Goal: Task Accomplishment & Management: Complete application form

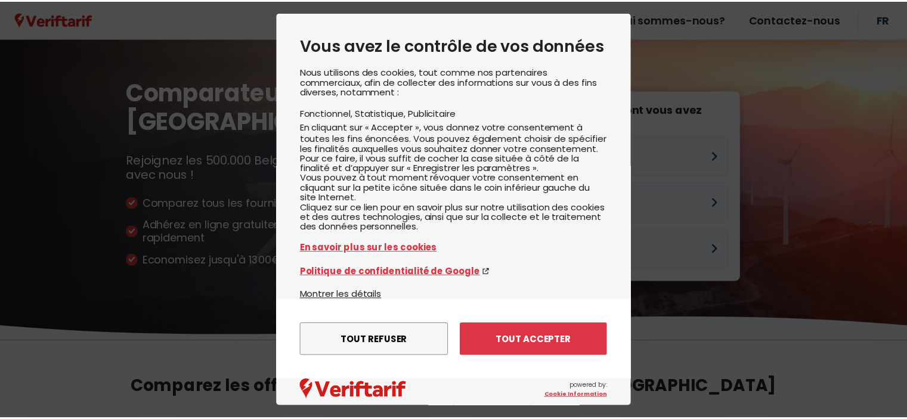
scroll to position [149, 0]
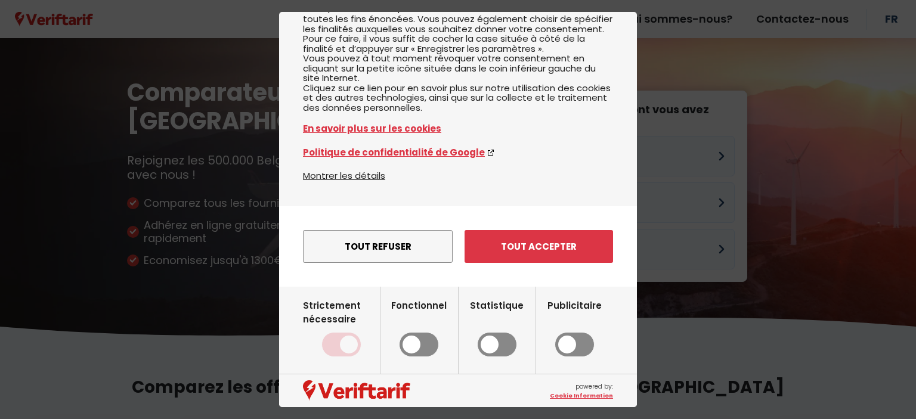
click at [432, 343] on input "Fonctionnel" at bounding box center [418, 328] width 55 height 58
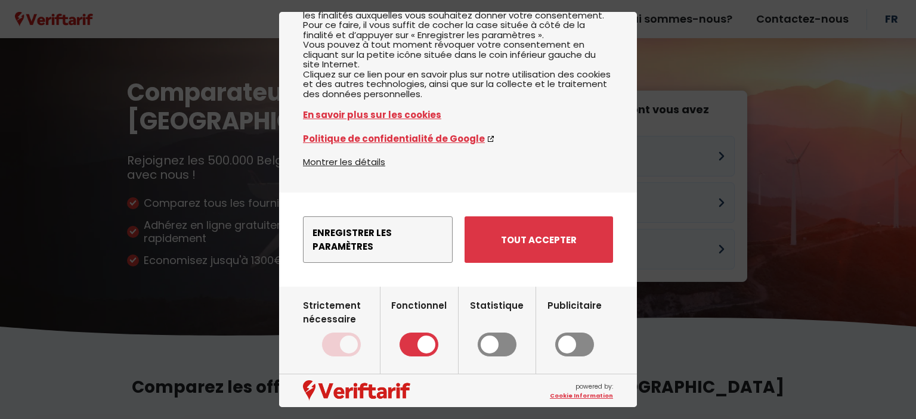
click at [401, 357] on input "Fonctionnel" at bounding box center [418, 328] width 55 height 58
checkbox input "false"
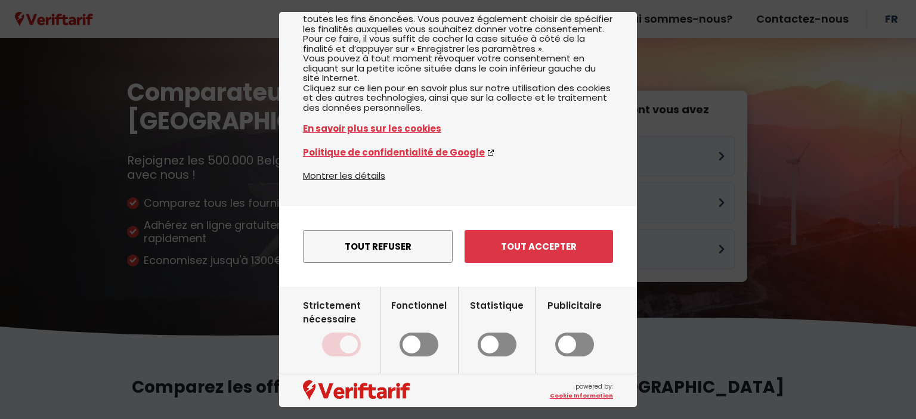
click at [382, 286] on div "Vous avez le contrôle de vos données Nous utilisons des cookies, tout comme nos…" at bounding box center [458, 150] width 358 height 515
click at [386, 283] on div "Vous avez le contrôle de vos données Nous utilisons des cookies, tout comme nos…" at bounding box center [458, 150] width 358 height 515
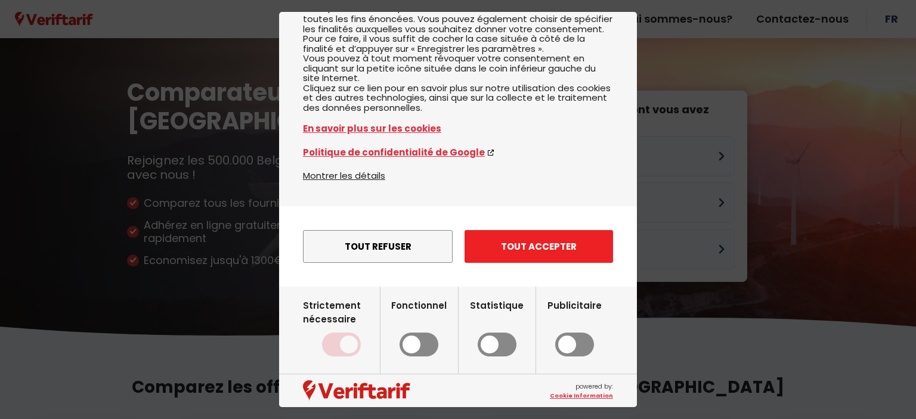
click at [520, 243] on button "Tout accepter" at bounding box center [539, 246] width 149 height 33
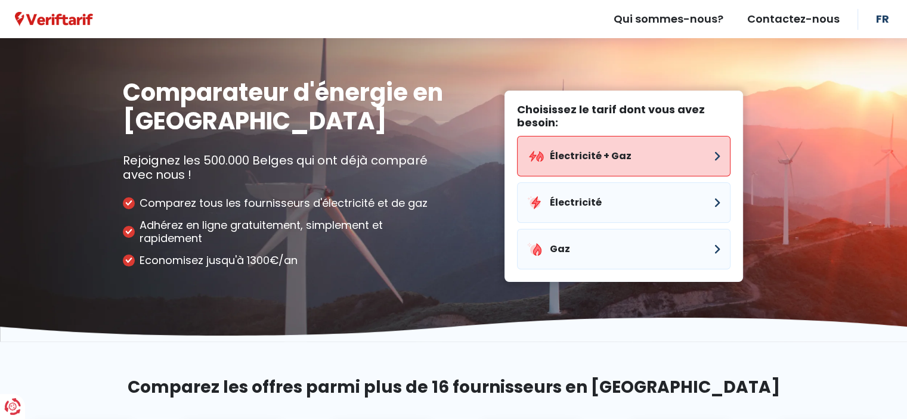
click at [566, 161] on button "Électricité + Gaz" at bounding box center [624, 156] width 214 height 41
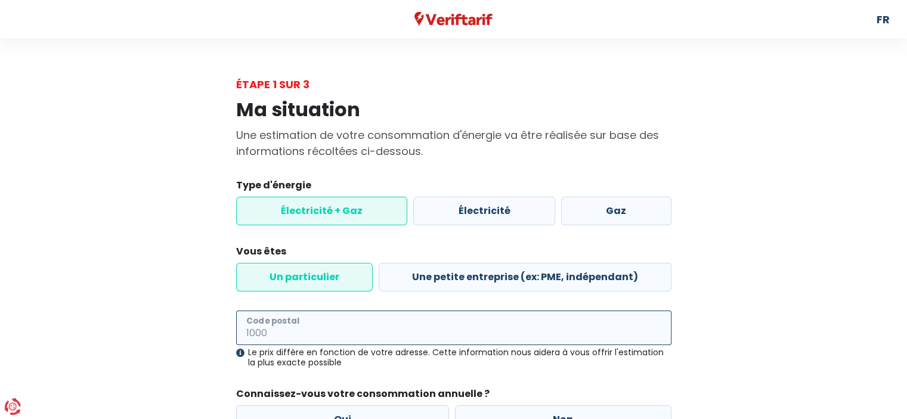
click at [270, 338] on input "Code postal" at bounding box center [453, 328] width 435 height 35
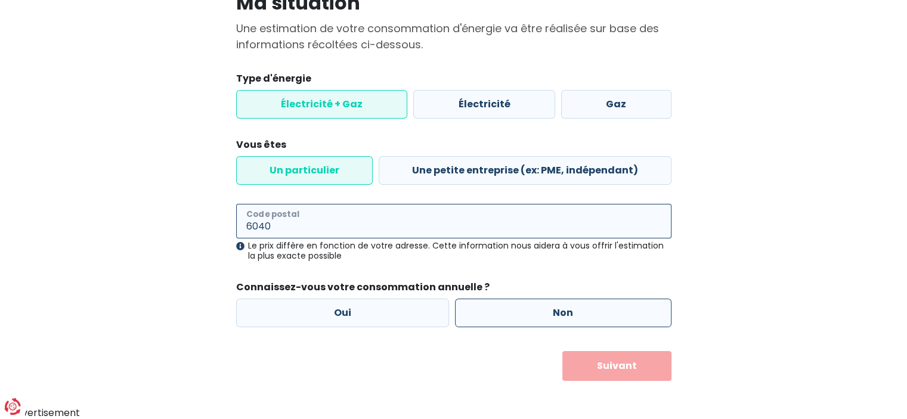
type input "6040"
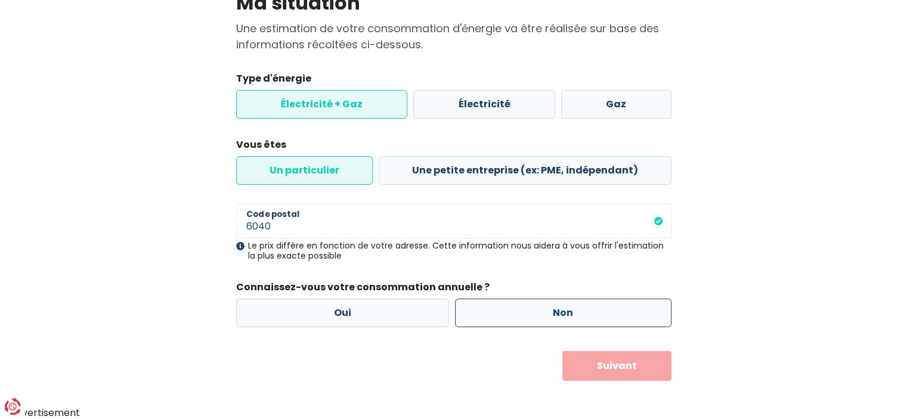
click at [552, 313] on label "Non" at bounding box center [563, 313] width 216 height 29
click at [552, 313] on input "Non" at bounding box center [563, 313] width 216 height 29
radio input "true"
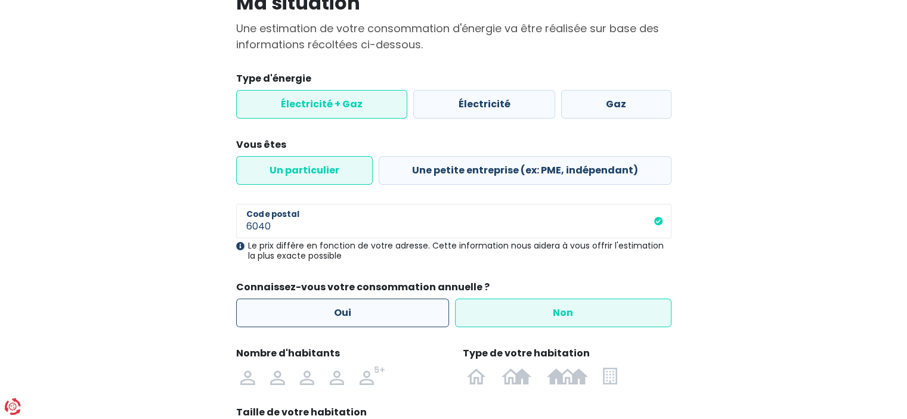
scroll to position [226, 0]
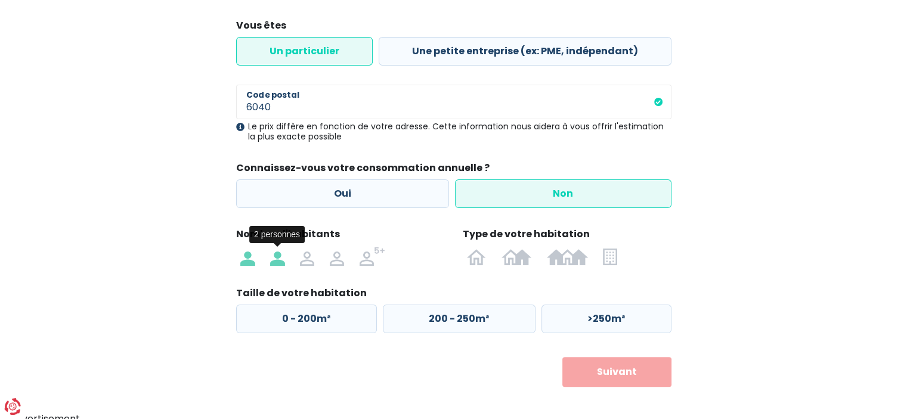
click at [275, 262] on img at bounding box center [277, 256] width 14 height 19
click at [275, 262] on input "radio" at bounding box center [277, 256] width 30 height 19
radio input "true"
click at [514, 262] on img at bounding box center [517, 256] width 30 height 19
click at [514, 262] on input "radio" at bounding box center [516, 256] width 45 height 19
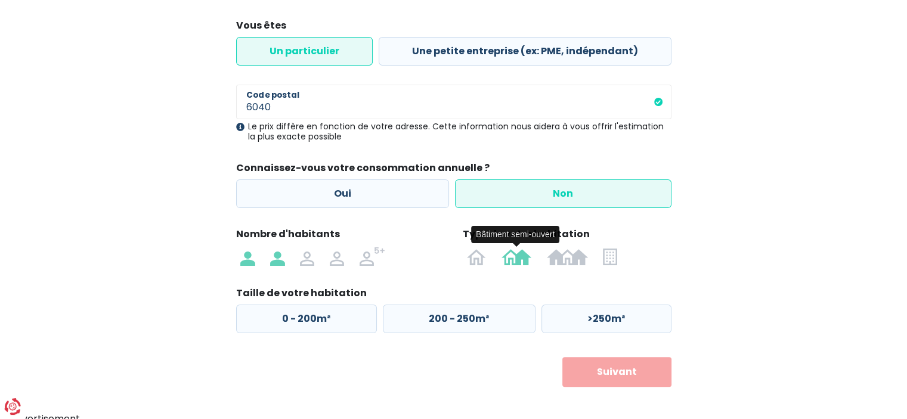
radio input "true"
click at [486, 318] on label "125 - 200m²" at bounding box center [456, 319] width 151 height 29
click at [486, 318] on input "125 - 200m²" at bounding box center [456, 319] width 151 height 29
radio input "true"
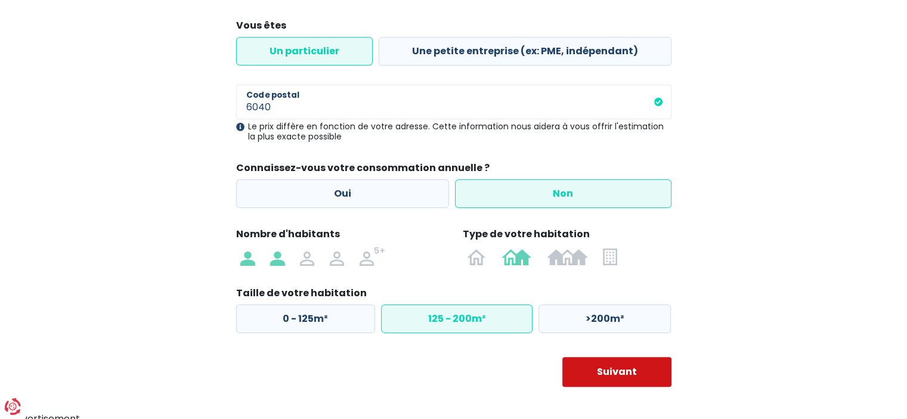
click at [616, 372] on button "Suivant" at bounding box center [616, 372] width 109 height 30
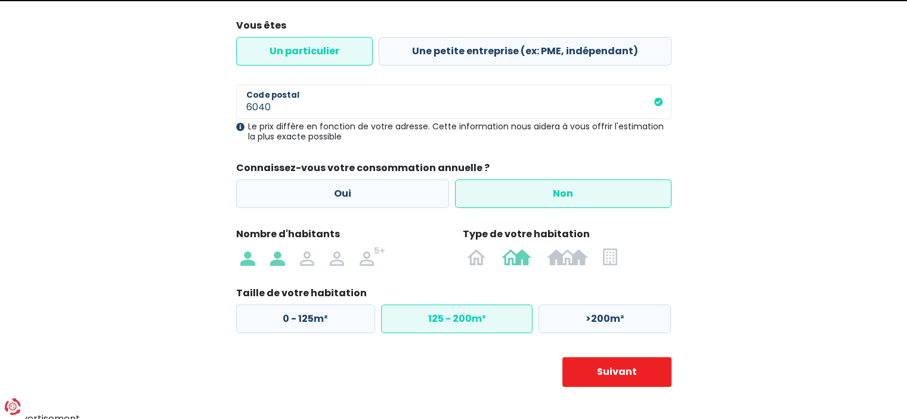
select select
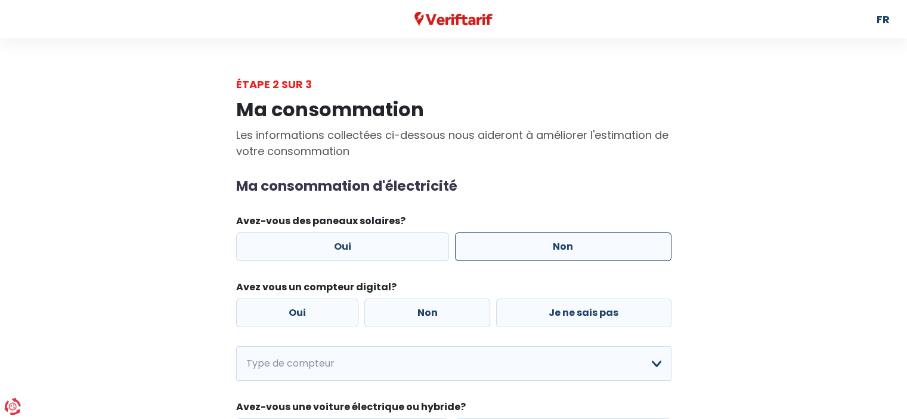
click at [566, 243] on label "Non" at bounding box center [563, 247] width 216 height 29
click at [566, 243] on input "Non" at bounding box center [563, 247] width 216 height 29
radio input "true"
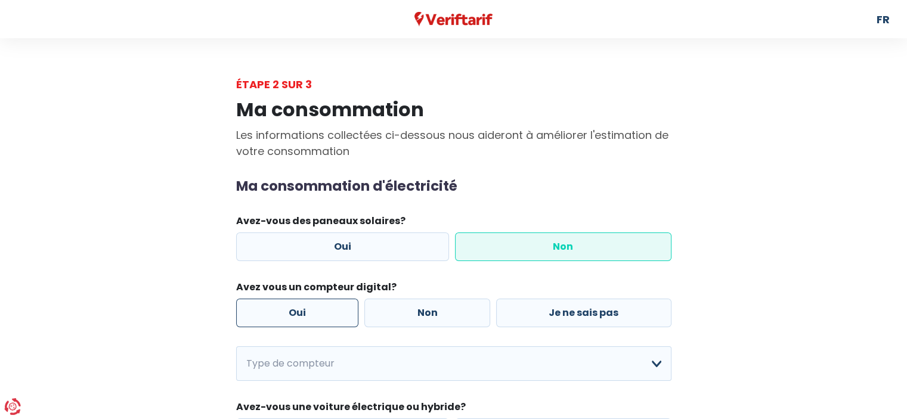
click at [314, 321] on label "Oui" at bounding box center [297, 313] width 123 height 29
click at [314, 321] on input "Oui" at bounding box center [297, 313] width 123 height 29
radio input "true"
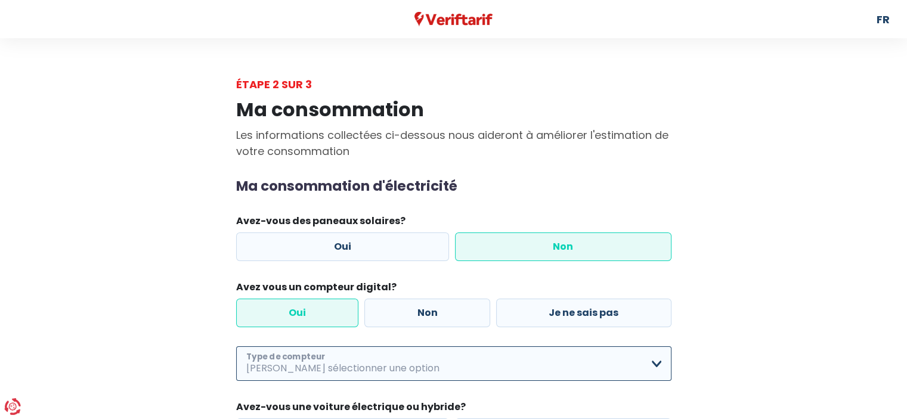
click at [314, 364] on select "Mono-horaire Bi-horaire Mono-horaire + exclusif nuit Bi-horaire + exclusif nuit…" at bounding box center [453, 364] width 435 height 35
select select "day_single_rate"
click at [236, 347] on select "Mono-horaire Bi-horaire Mono-horaire + exclusif nuit Bi-horaire + exclusif nuit…" at bounding box center [453, 364] width 435 height 35
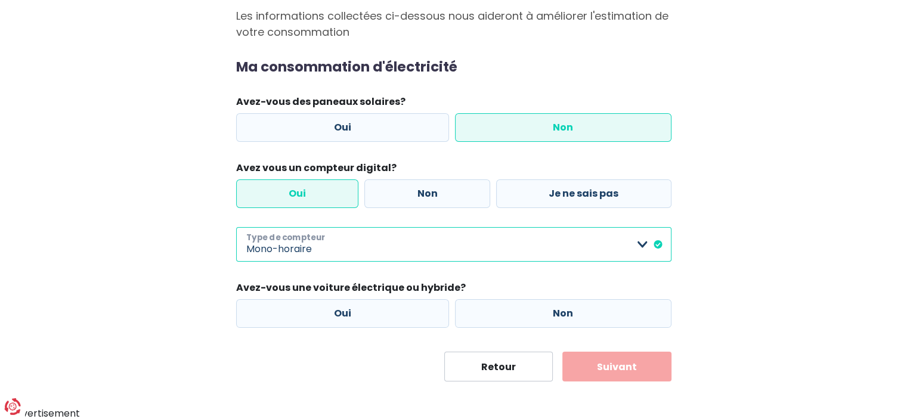
scroll to position [120, 0]
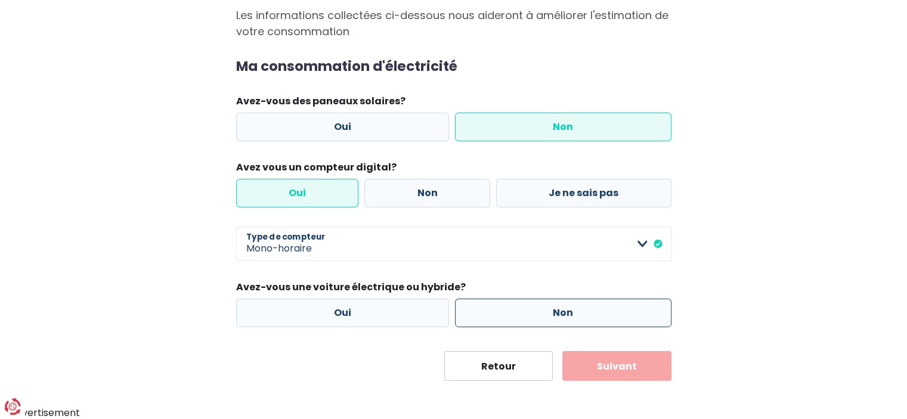
click at [577, 313] on label "Non" at bounding box center [563, 313] width 216 height 29
click at [577, 313] on input "Non" at bounding box center [563, 313] width 216 height 29
radio input "true"
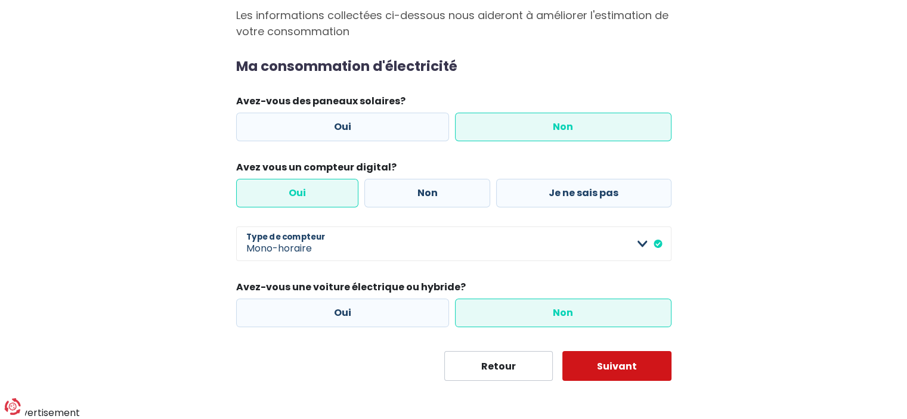
click at [611, 366] on button "Suivant" at bounding box center [616, 366] width 109 height 30
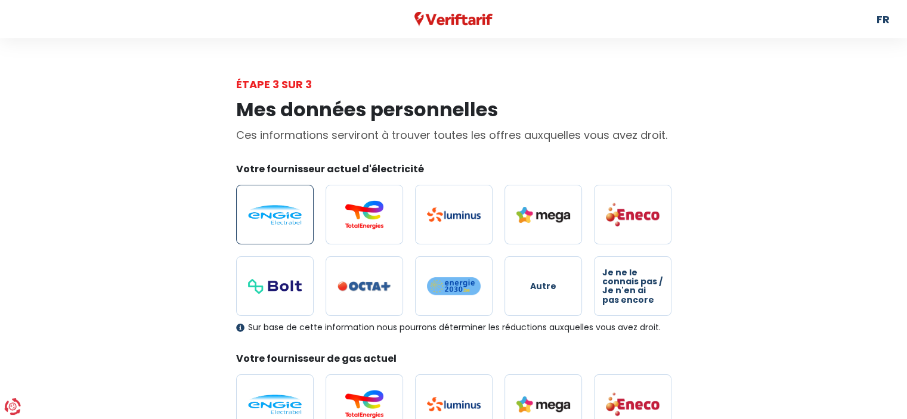
click at [271, 225] on img at bounding box center [275, 215] width 54 height 20
click at [271, 228] on input "radio" at bounding box center [275, 215] width 78 height 60
radio input "true"
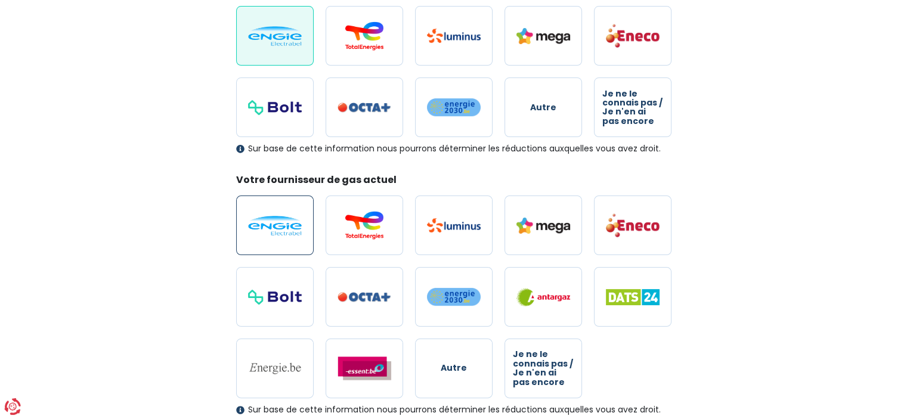
click at [261, 236] on img at bounding box center [275, 226] width 54 height 20
click at [261, 253] on input "radio" at bounding box center [275, 226] width 78 height 60
radio input "true"
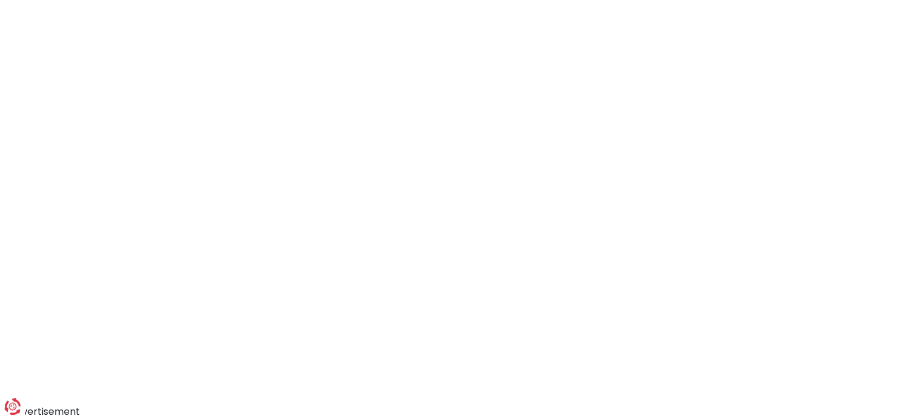
scroll to position [120, 0]
